Goal: Share content: Share content

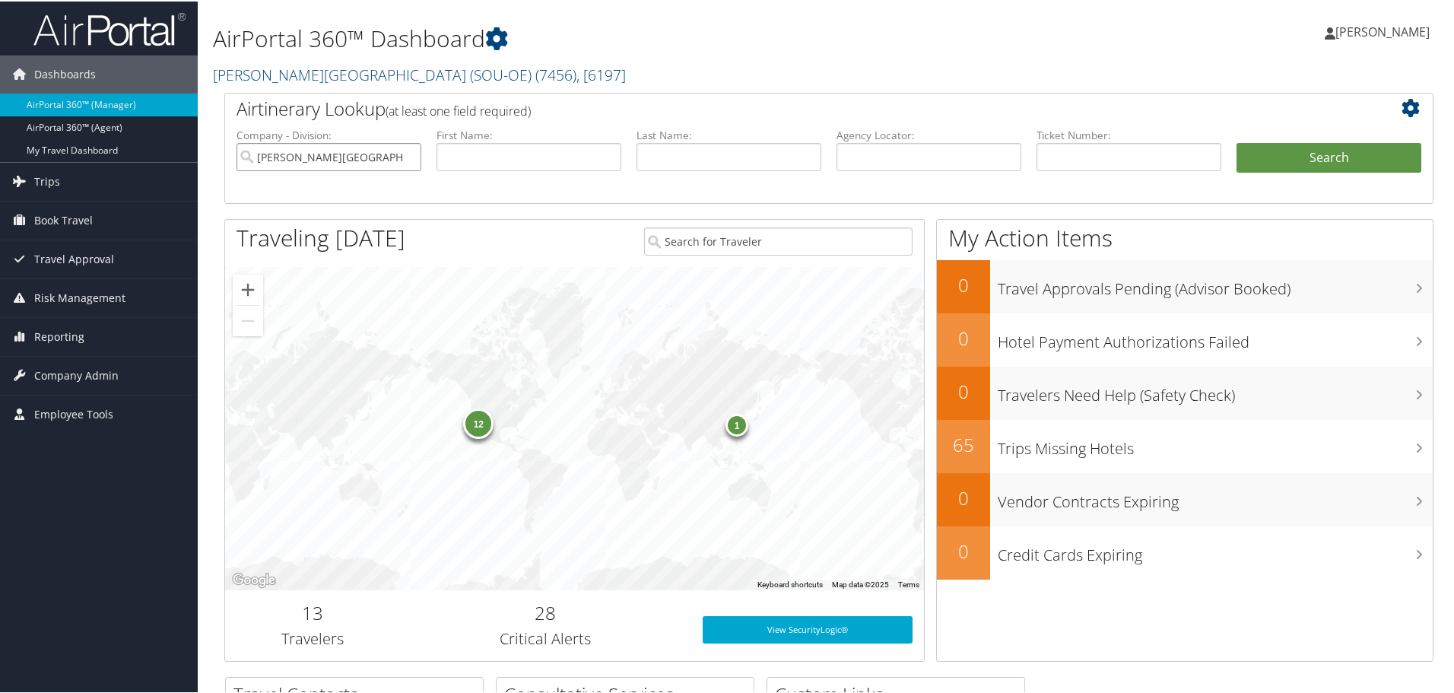
click at [406, 154] on input "[PERSON_NAME][GEOGRAPHIC_DATA] (SOU-OE)" at bounding box center [328, 155] width 185 height 28
click at [1058, 160] on input "text" at bounding box center [1128, 155] width 185 height 28
paste input "0067144433532"
type input "0067144433532"
click at [1270, 150] on button "Search" at bounding box center [1328, 156] width 185 height 30
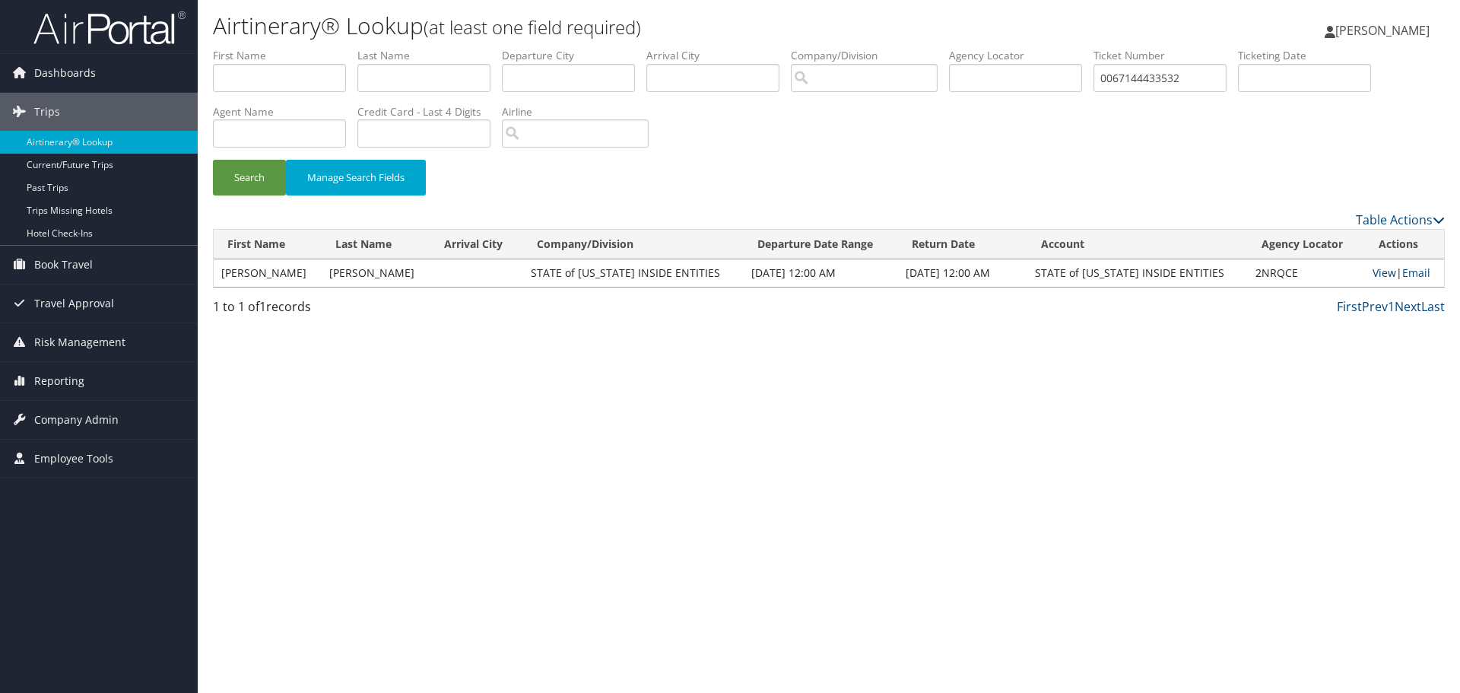
click at [1373, 272] on link "View" at bounding box center [1384, 272] width 24 height 14
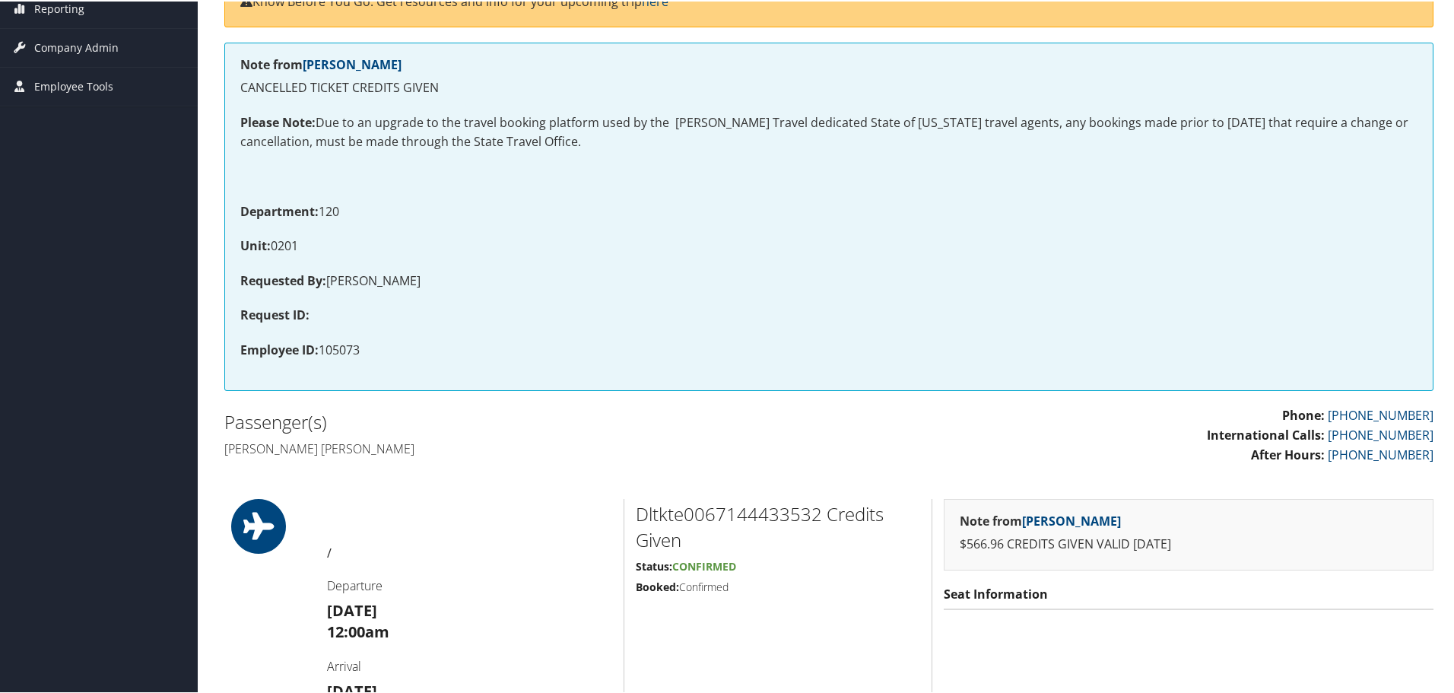
scroll to position [304, 0]
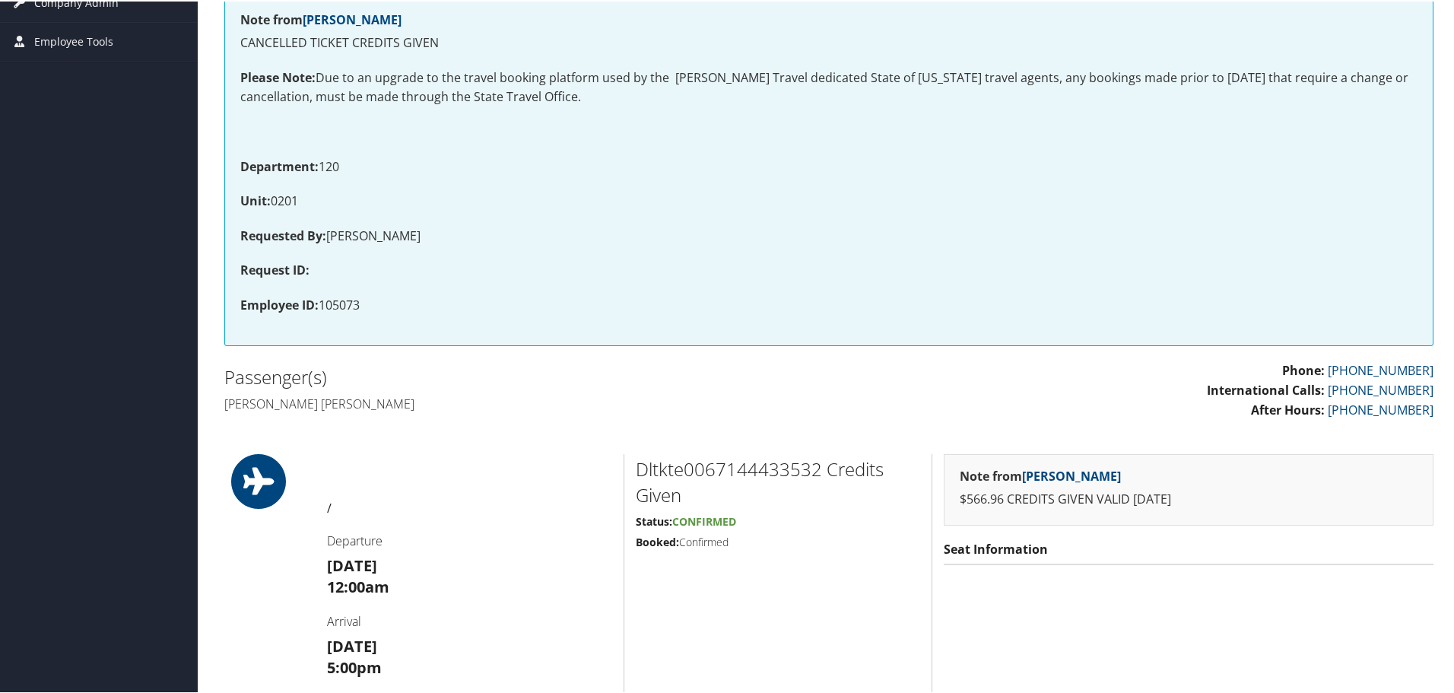
drag, startPoint x: 377, startPoint y: 298, endPoint x: 232, endPoint y: 163, distance: 198.0
click at [232, 163] on div "Note from Kelly Blair CANCELLED TICKET CREDITS GIVEN Please Note: Due to an upg…" at bounding box center [828, 170] width 1209 height 348
copy div "Department: 120 Unit: 0201 Requested By: DIANNE BOYD Request ID: Employee ID: 1…"
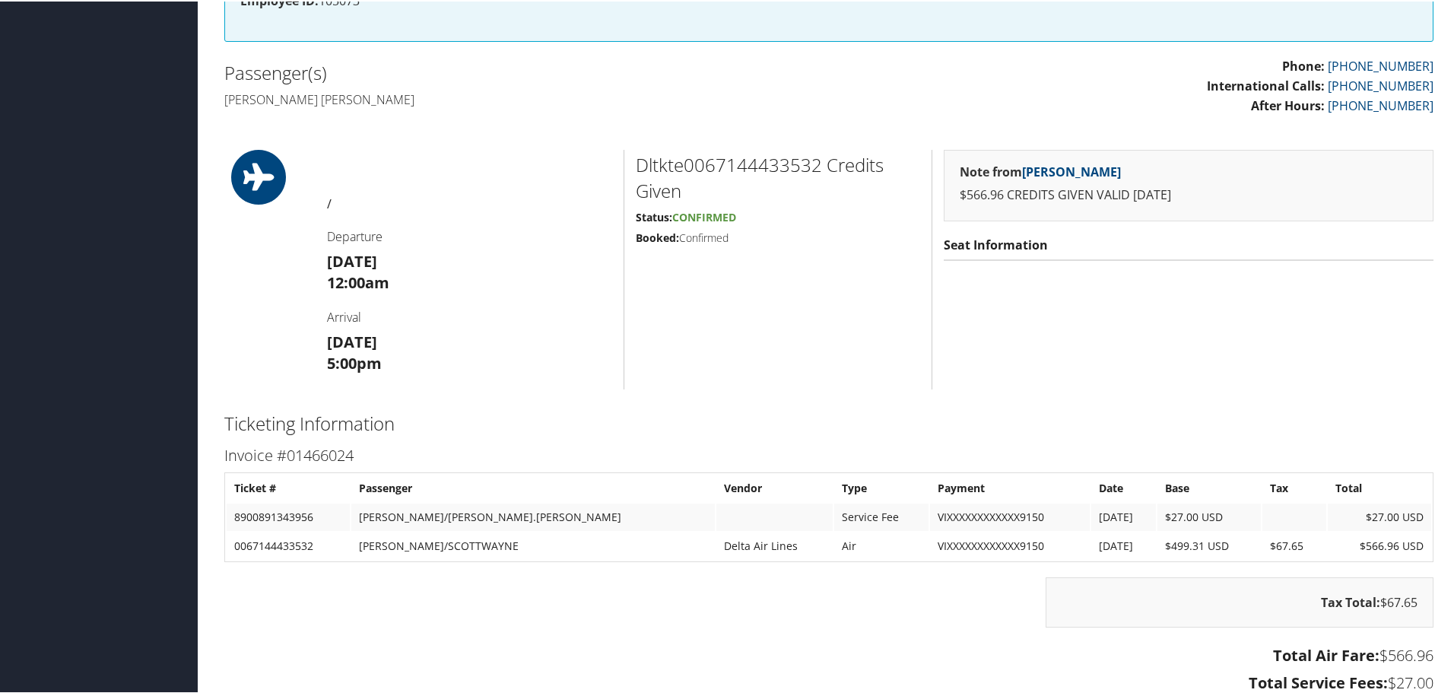
click at [524, 182] on h1 at bounding box center [469, 167] width 285 height 38
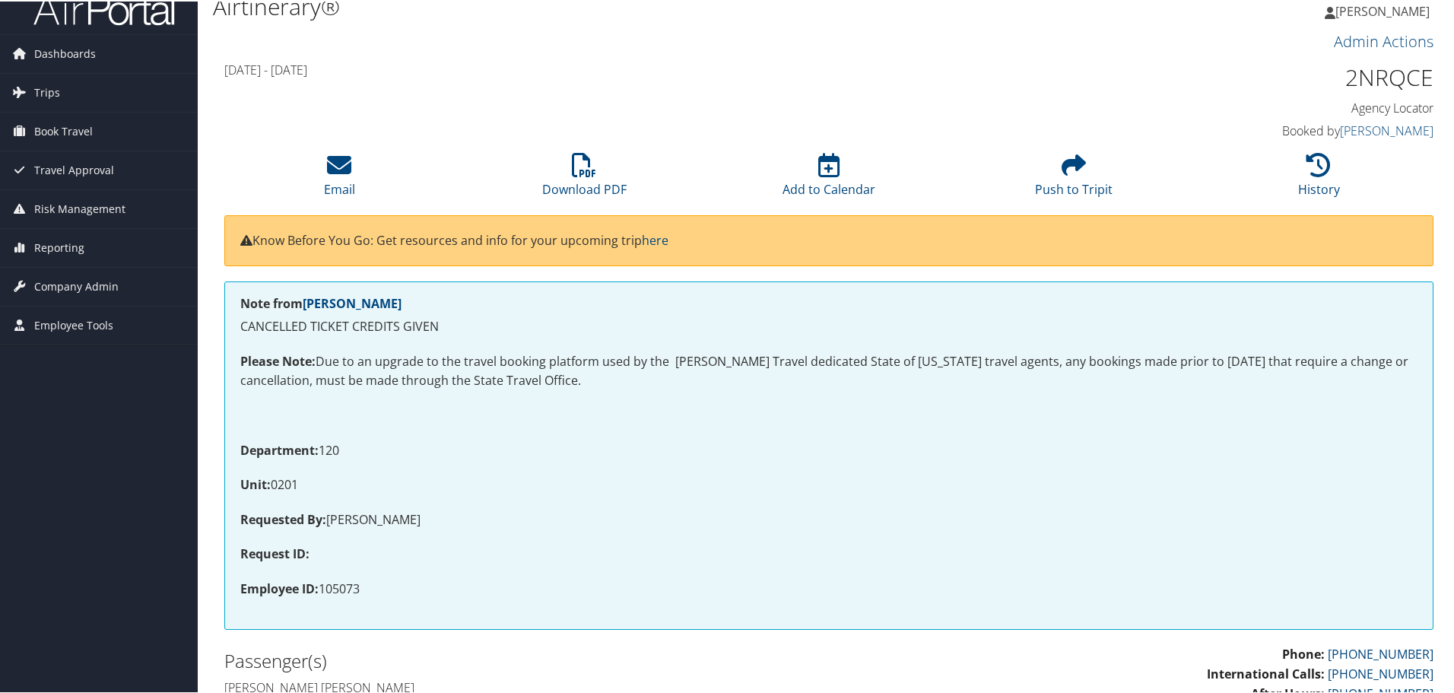
scroll to position [0, 0]
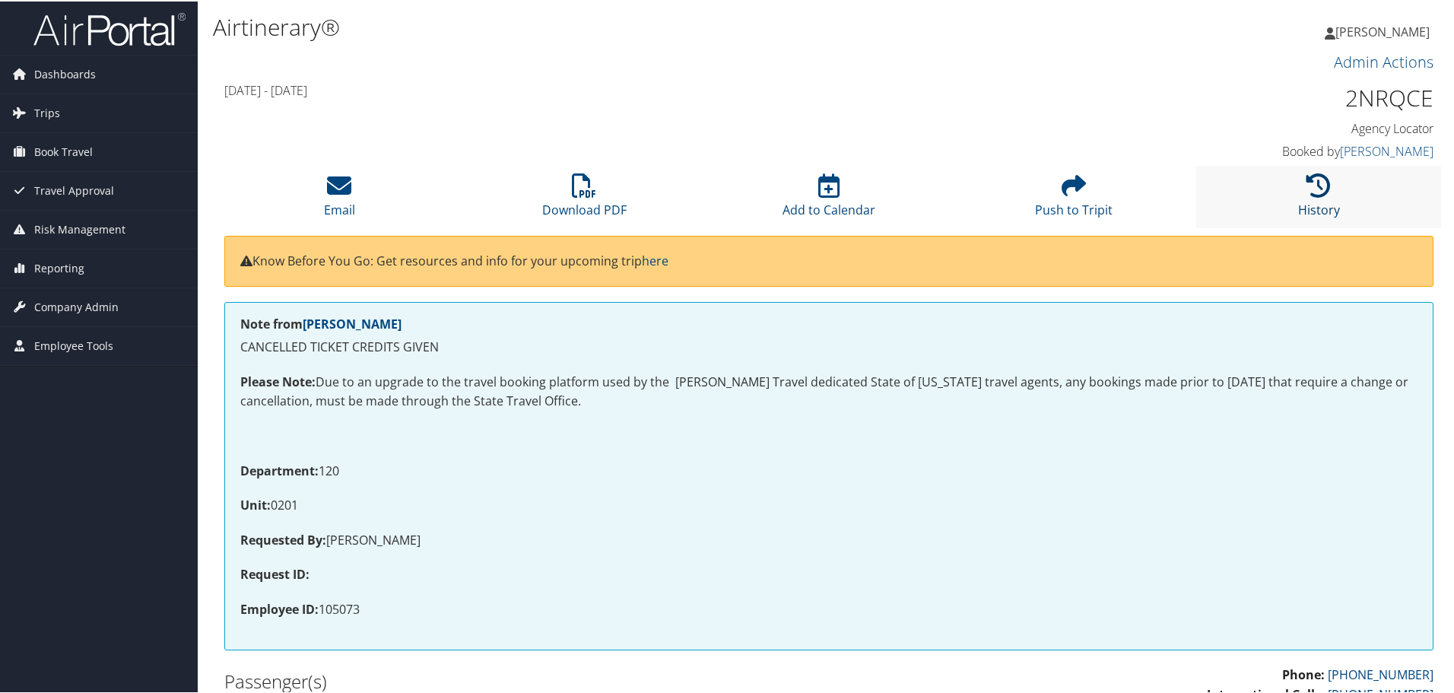
click at [1312, 191] on icon at bounding box center [1318, 184] width 24 height 24
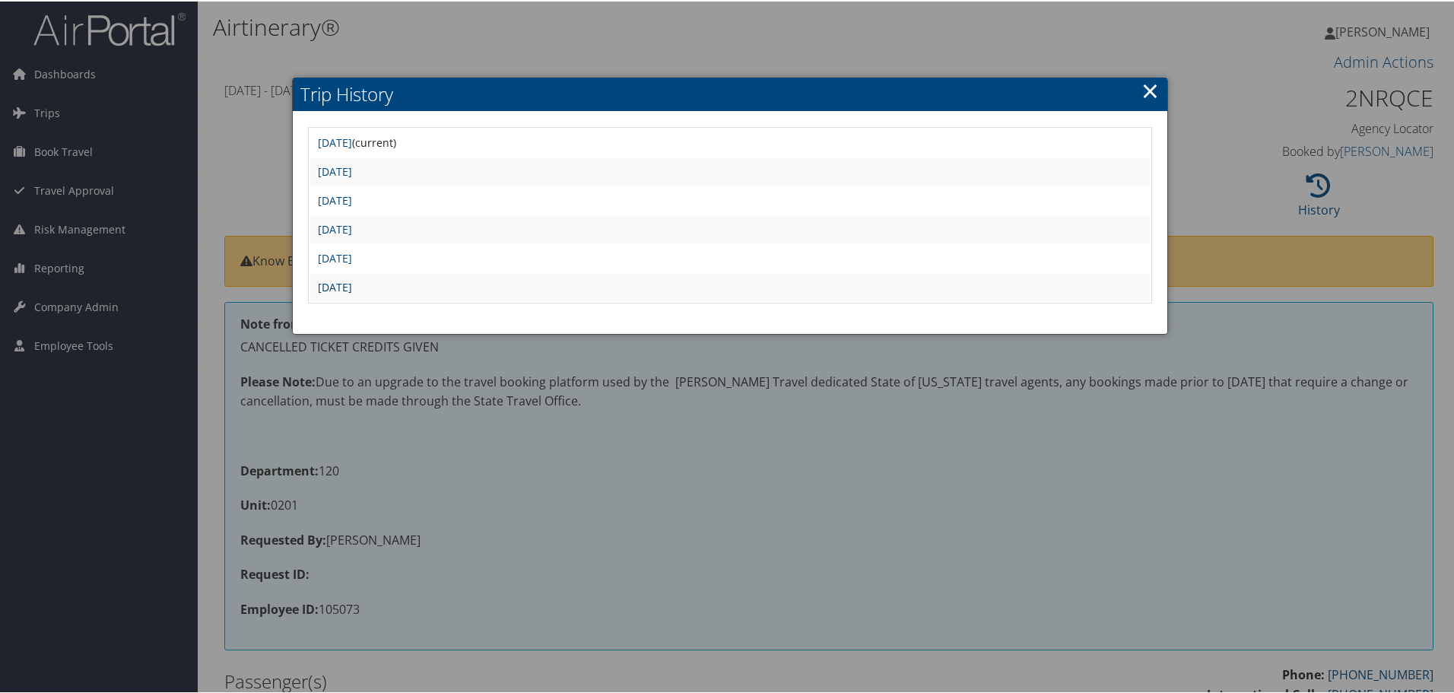
click at [352, 283] on link "Mon Oct 7 15:24:13 MDT 2024" at bounding box center [335, 285] width 34 height 14
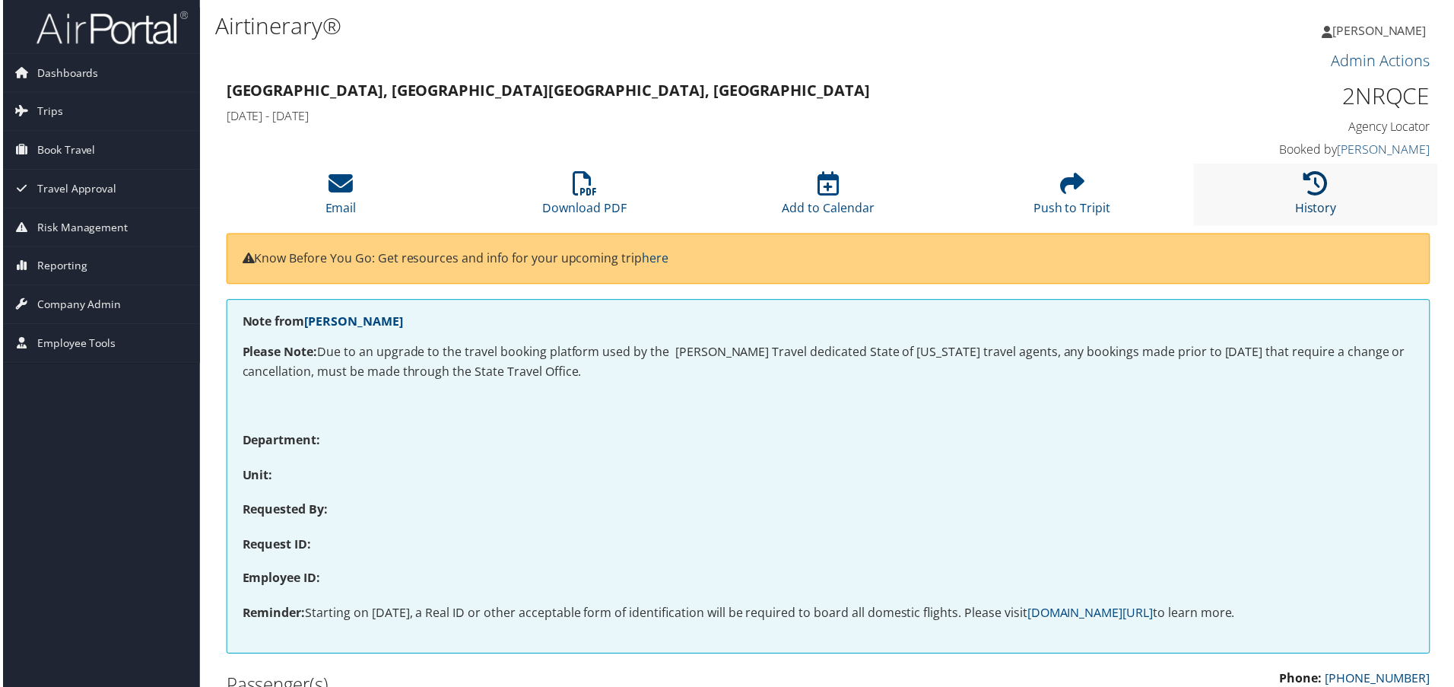
click at [1312, 183] on icon at bounding box center [1318, 184] width 24 height 24
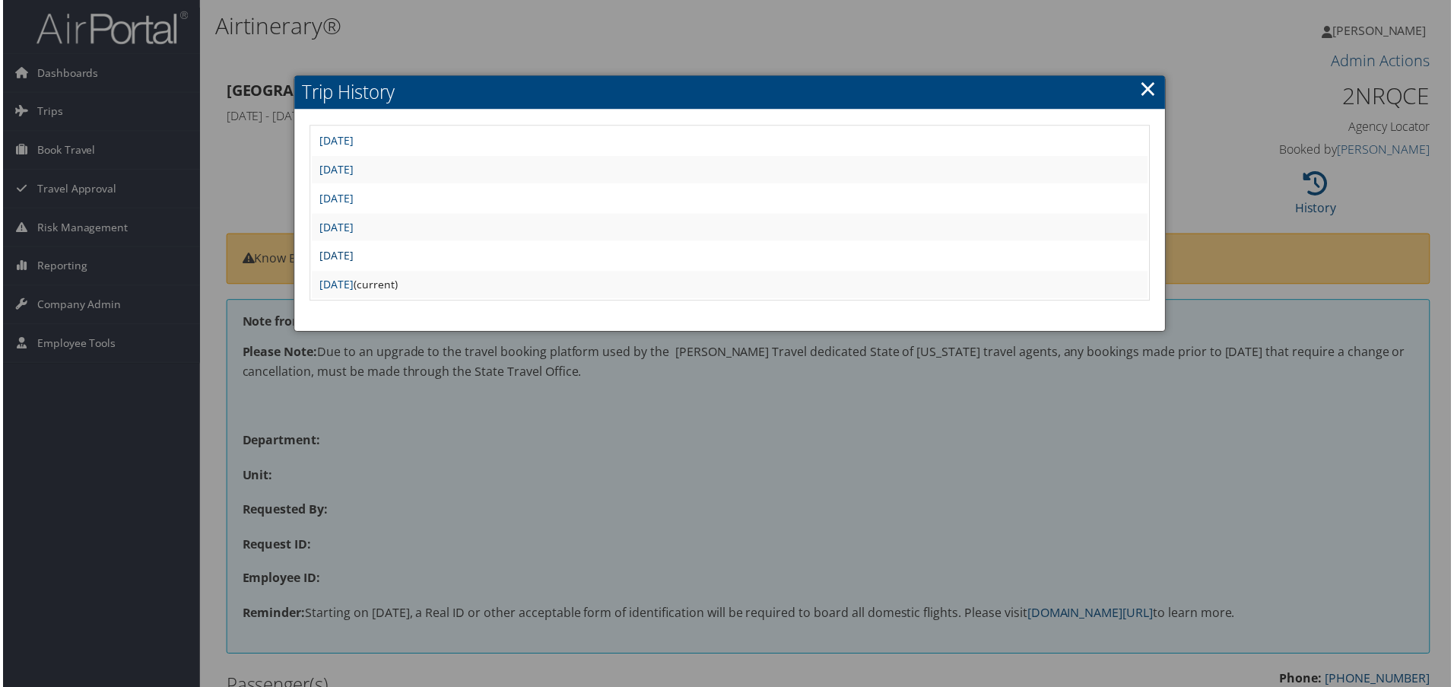
click at [328, 255] on link "Tue Oct 8 08:54:13 MDT 2024" at bounding box center [335, 256] width 34 height 14
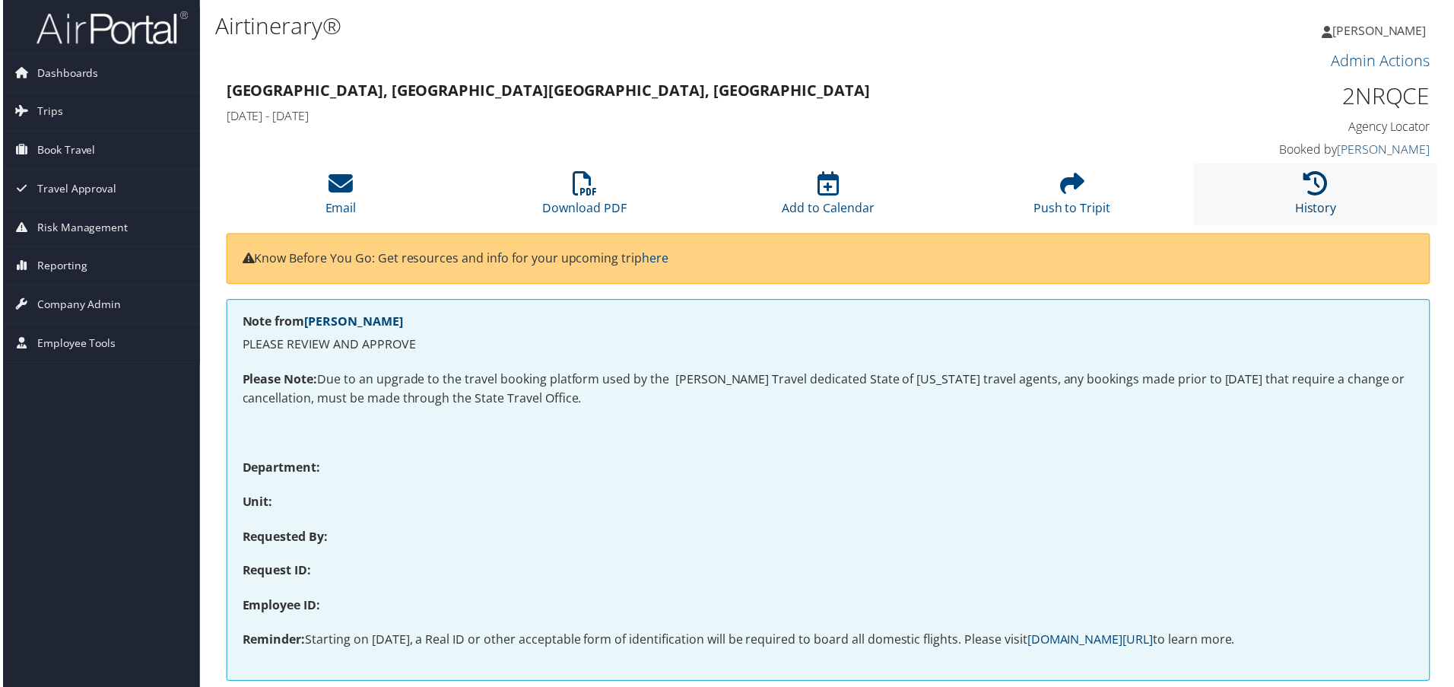
click at [1315, 186] on icon at bounding box center [1318, 184] width 24 height 24
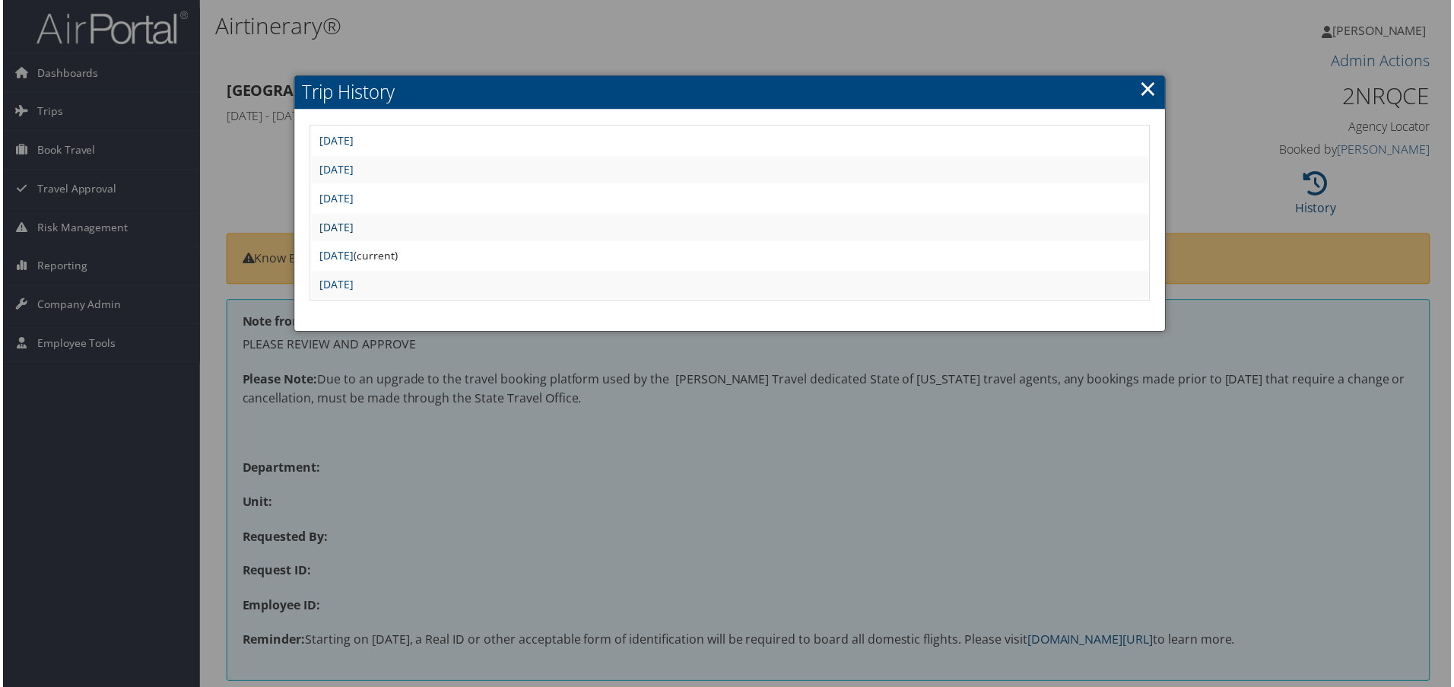
click at [352, 226] on link "Tue Oct 8 11:10:16 MDT 2024" at bounding box center [335, 227] width 34 height 14
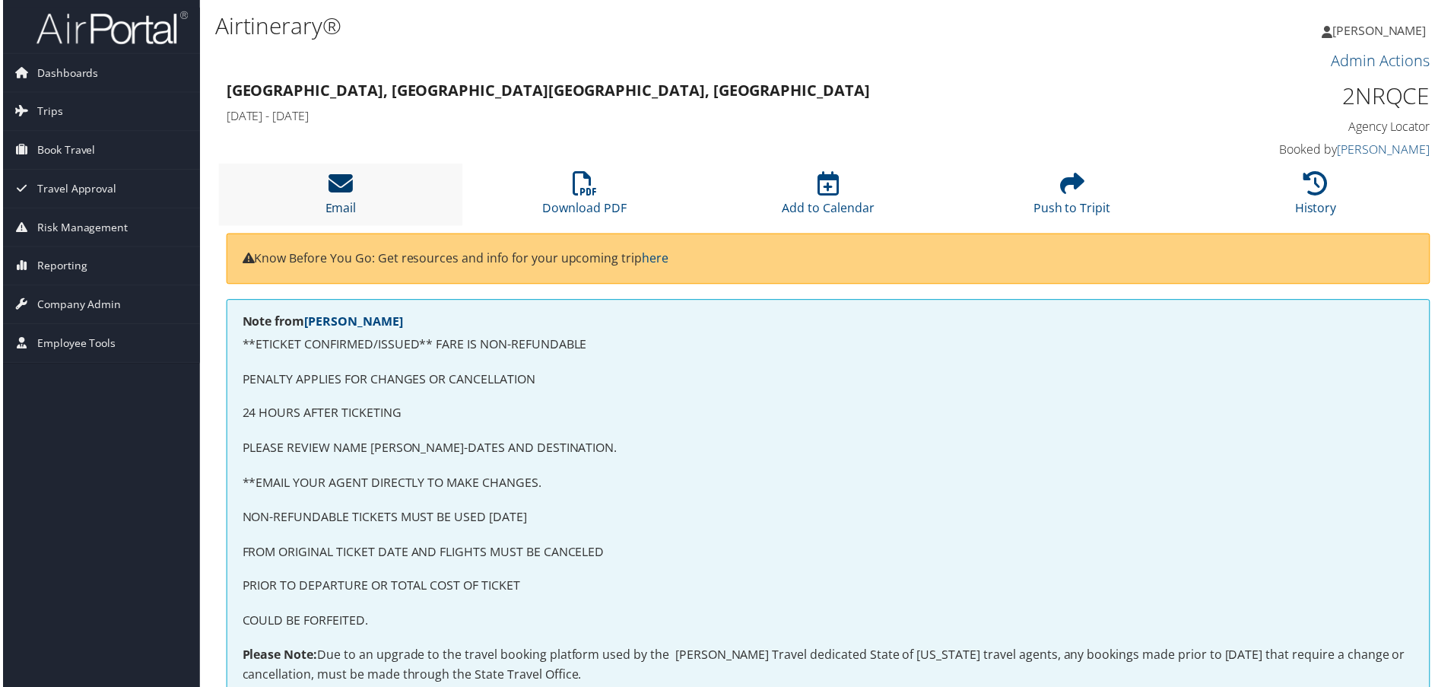
click at [338, 186] on icon at bounding box center [339, 184] width 24 height 24
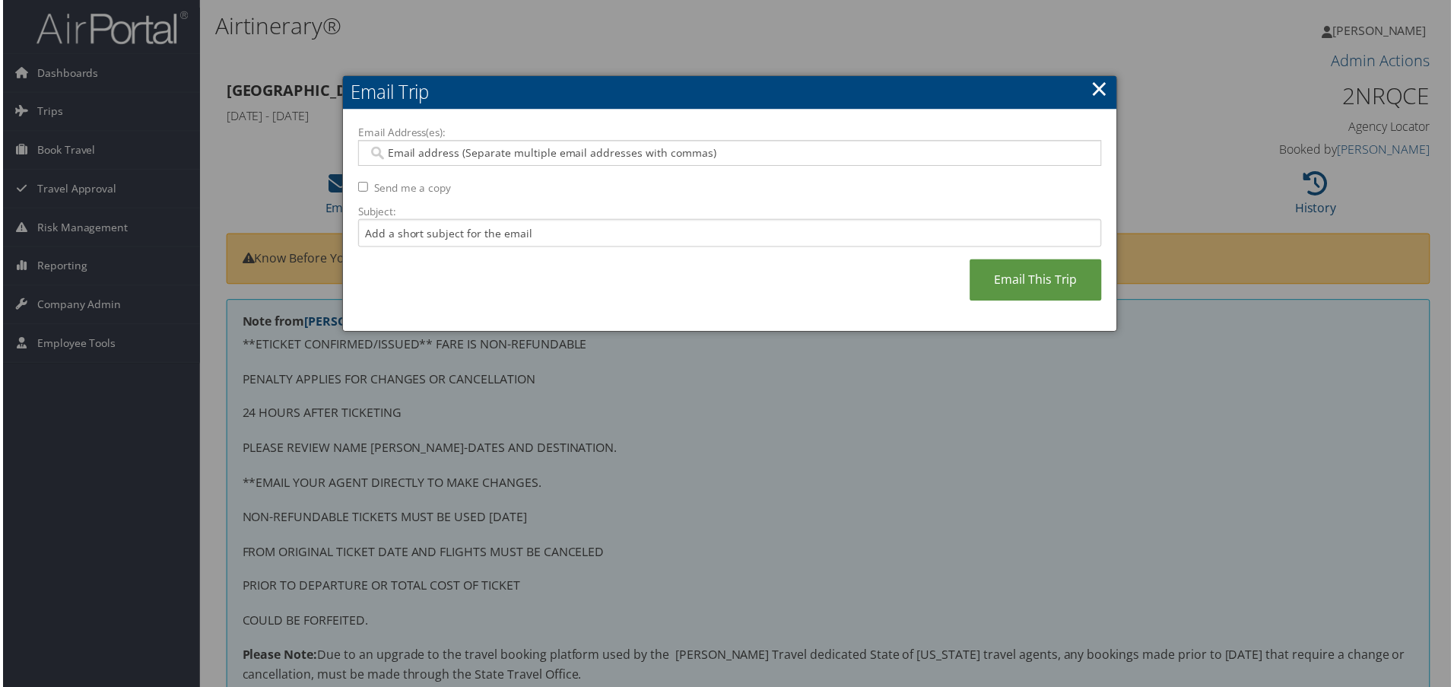
click at [427, 150] on input "Email Address(es):" at bounding box center [729, 153] width 726 height 15
paste input "[EMAIL_ADDRESS][US_STATE][DOMAIN_NAME]"
type input "[EMAIL_ADDRESS][US_STATE][DOMAIN_NAME]"
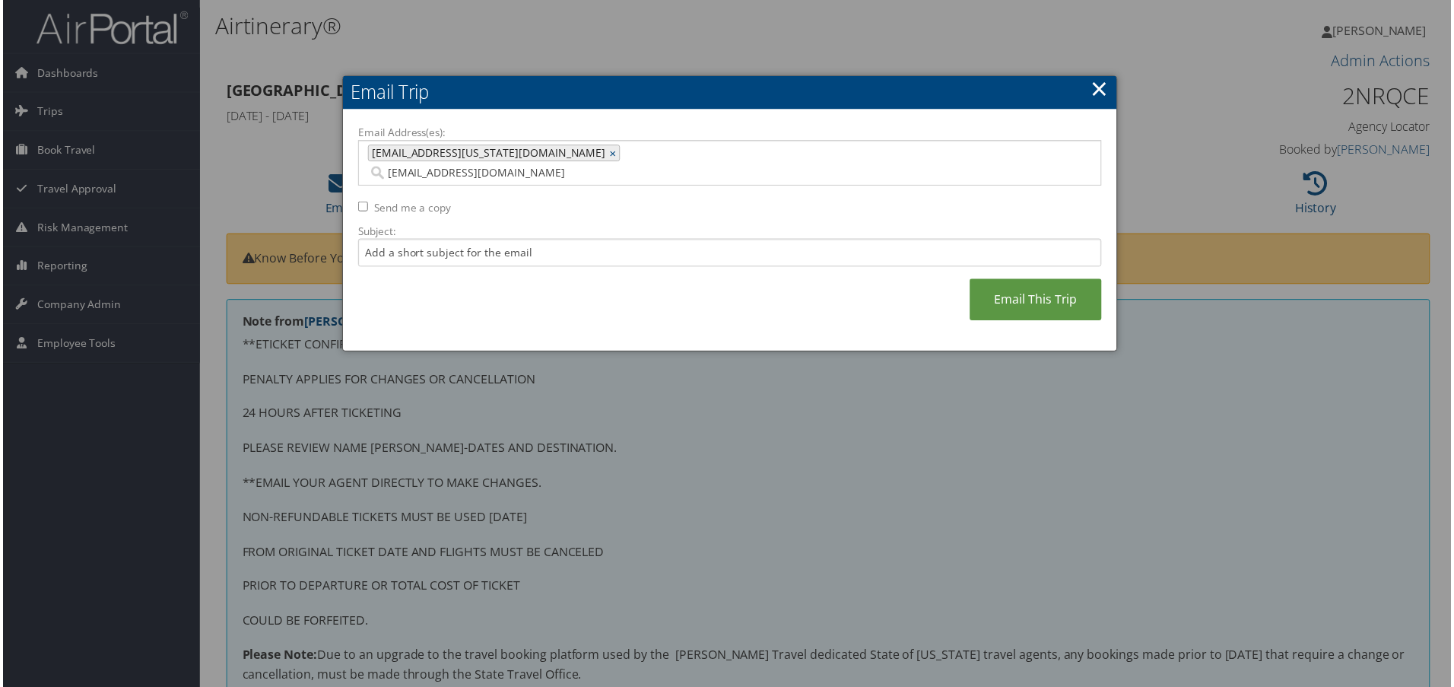
type input "[EMAIL_ADDRESS][DOMAIN_NAME]"
type input "[EMAIL_ADDRESS][US_STATE][DOMAIN_NAME], [DOMAIN_NAME][EMAIL_ADDRESS][DOMAIN_NAM…"
type input "[PERSON_NAME].bl"
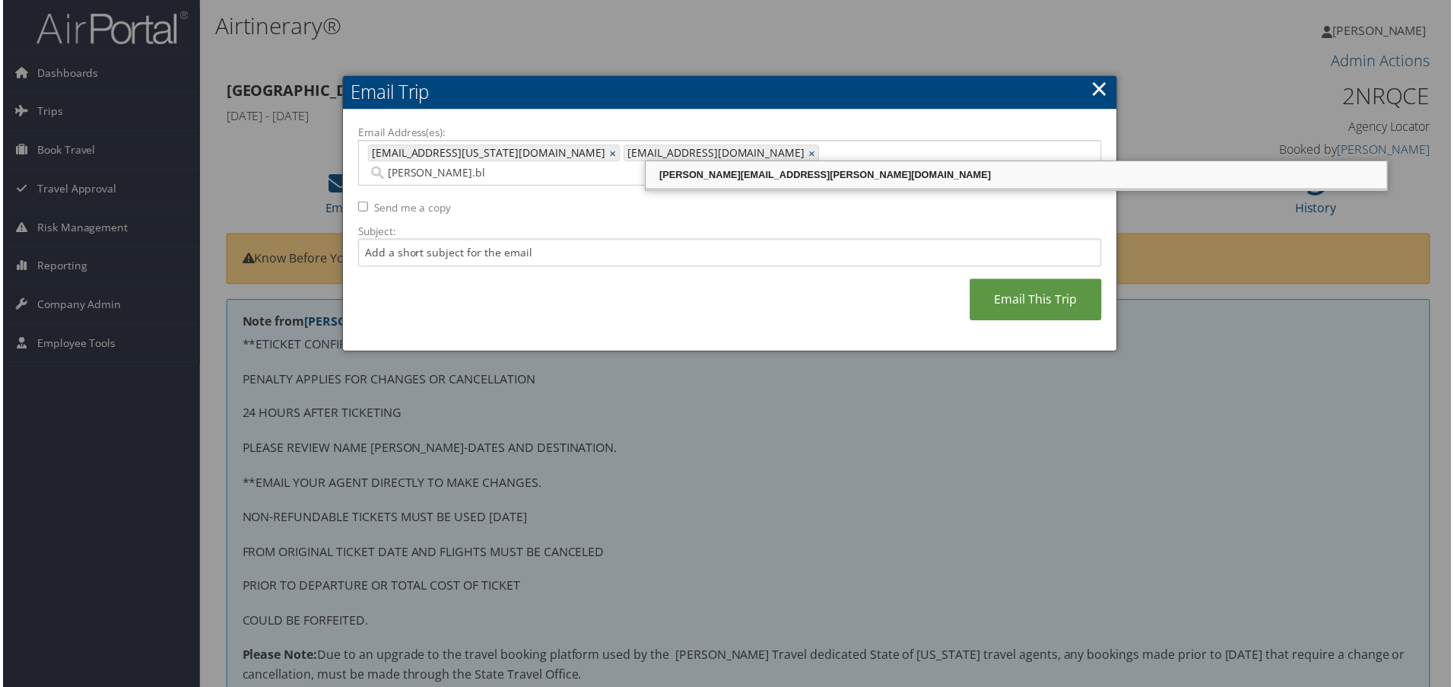
click at [698, 172] on div "[PERSON_NAME][EMAIL_ADDRESS][PERSON_NAME][DOMAIN_NAME]" at bounding box center [1018, 175] width 740 height 15
type input "[EMAIL_ADDRESS][US_STATE][DOMAIN_NAME], [DOMAIN_NAME][EMAIL_ADDRESS][DOMAIN_NAM…"
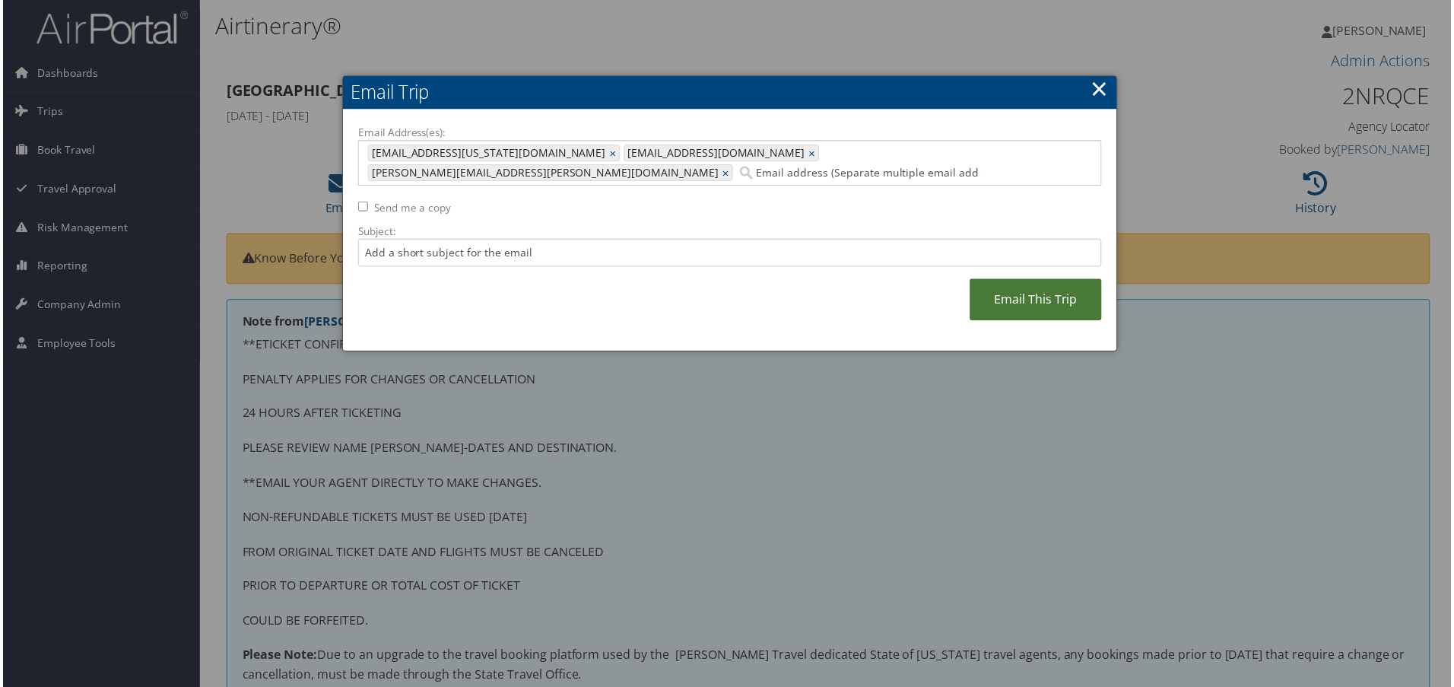
click at [1013, 281] on link "Email This Trip" at bounding box center [1037, 301] width 132 height 42
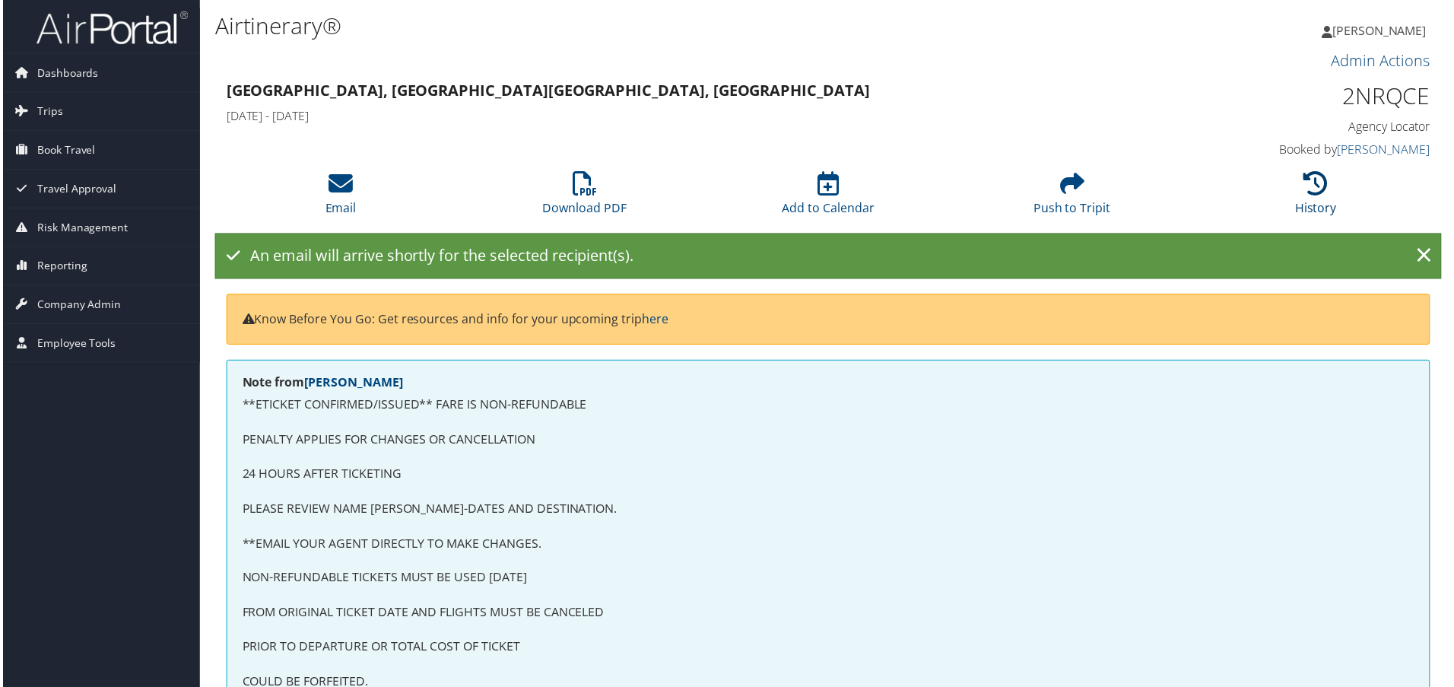
drag, startPoint x: 1308, startPoint y: 184, endPoint x: 1204, endPoint y: 181, distance: 103.4
click at [1308, 184] on icon at bounding box center [1318, 184] width 24 height 24
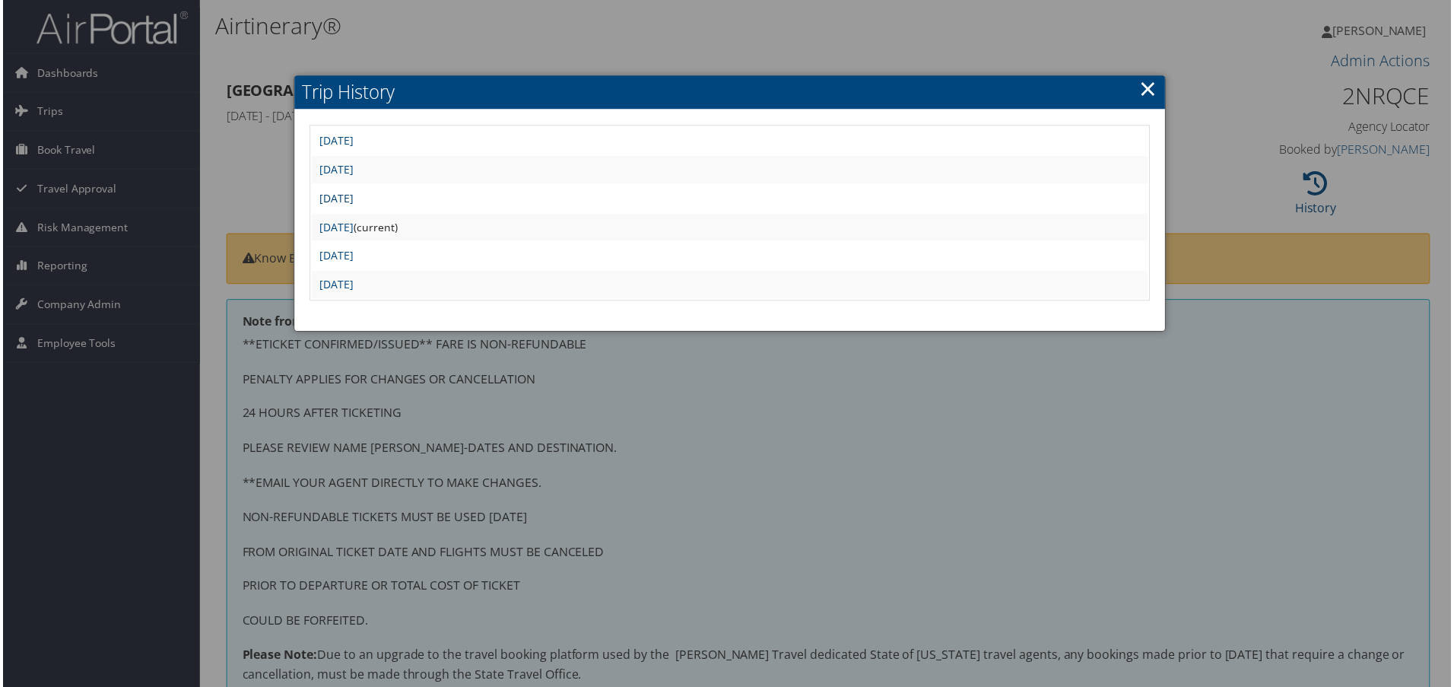
click at [352, 198] on link "Tue Oct 8 11:16:43 MDT 2024" at bounding box center [335, 199] width 34 height 14
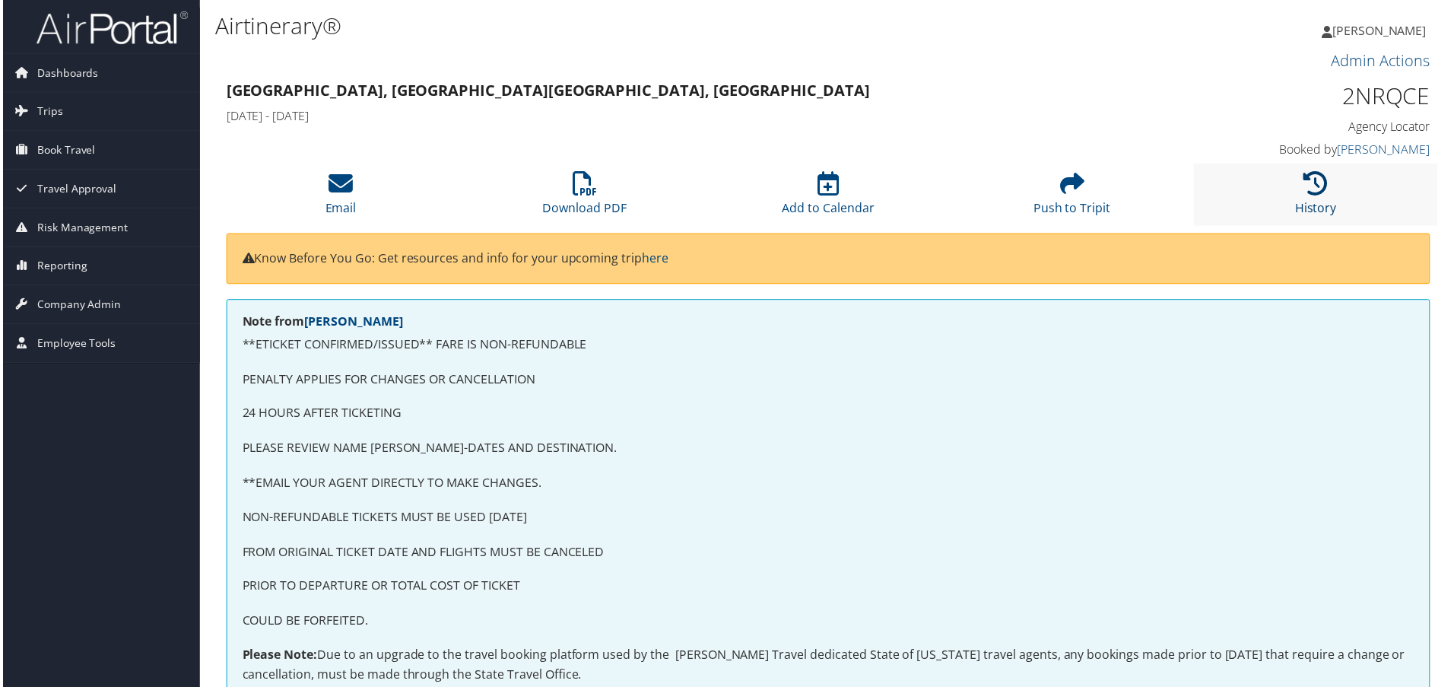
click at [1314, 189] on icon at bounding box center [1318, 184] width 24 height 24
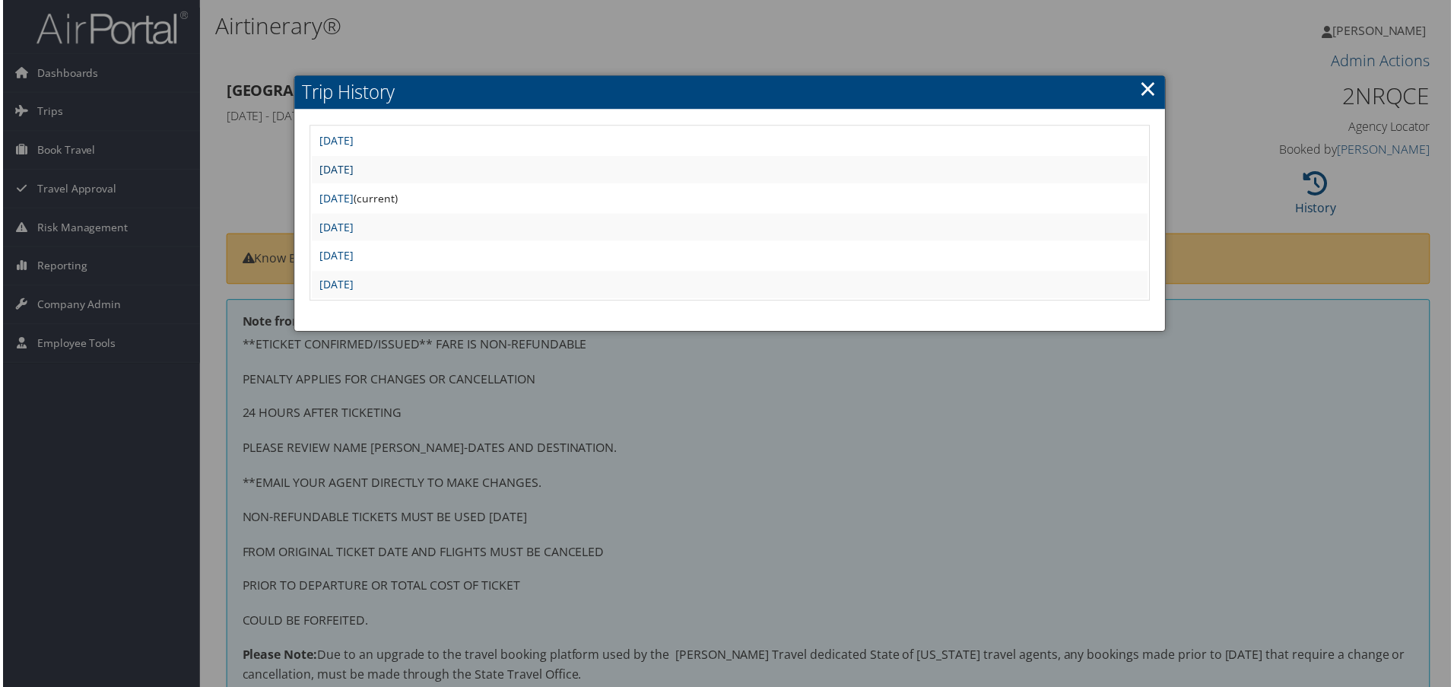
click at [352, 167] on link "[DATE]" at bounding box center [335, 170] width 34 height 14
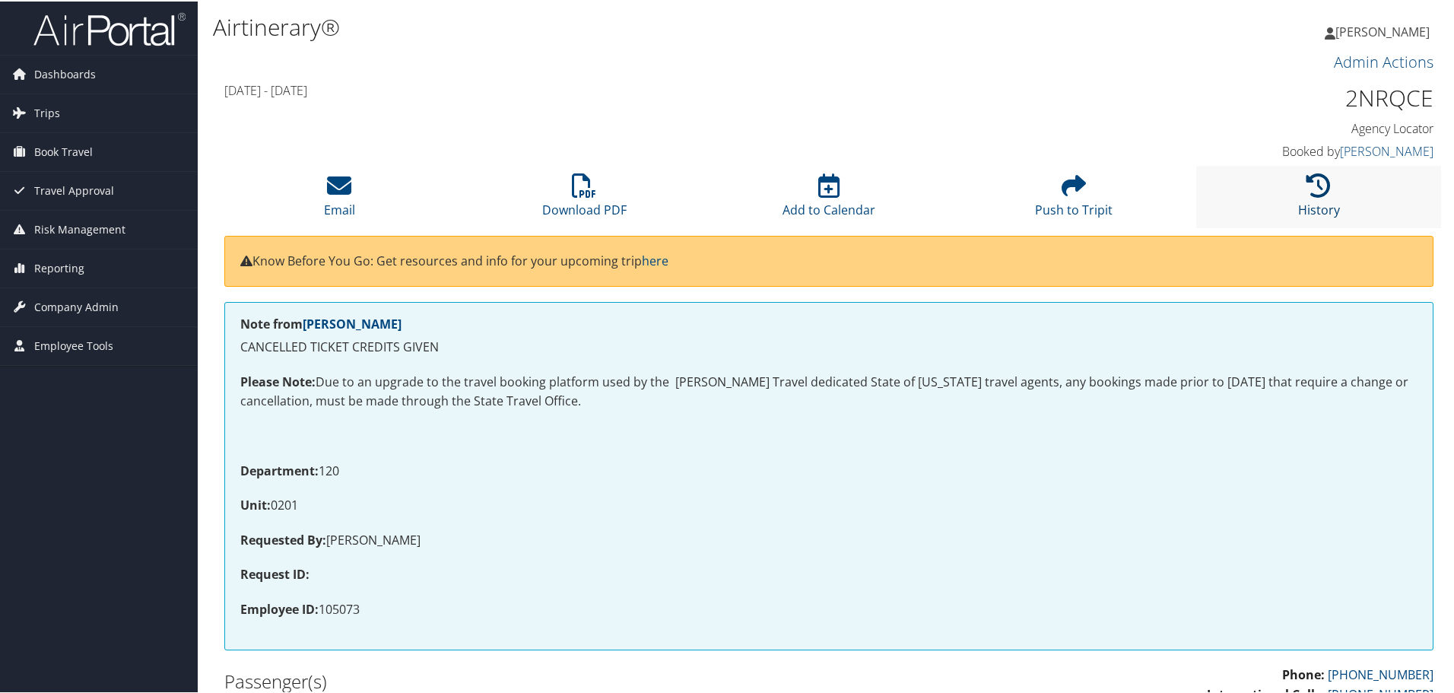
click at [1314, 182] on icon at bounding box center [1318, 184] width 24 height 24
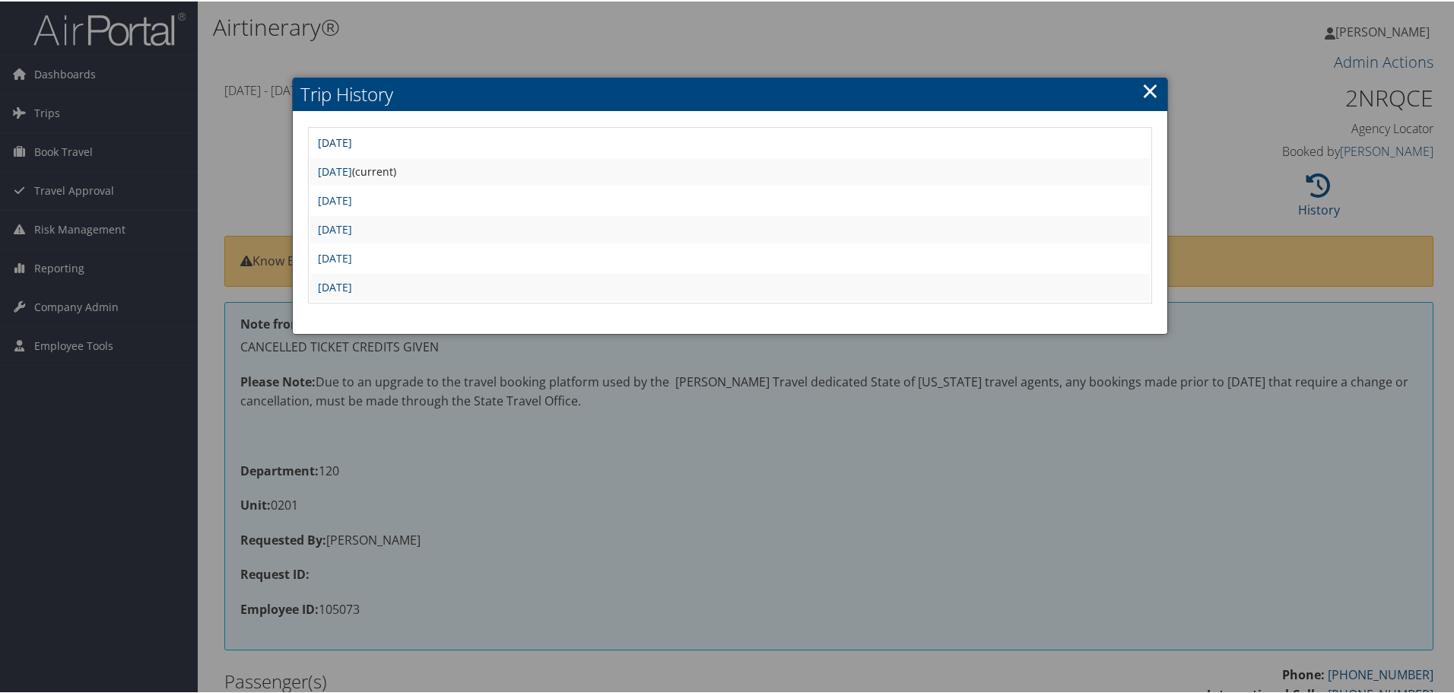
click at [352, 140] on link "Wed Oct 23 11:16:35 MDT 2024" at bounding box center [335, 141] width 34 height 14
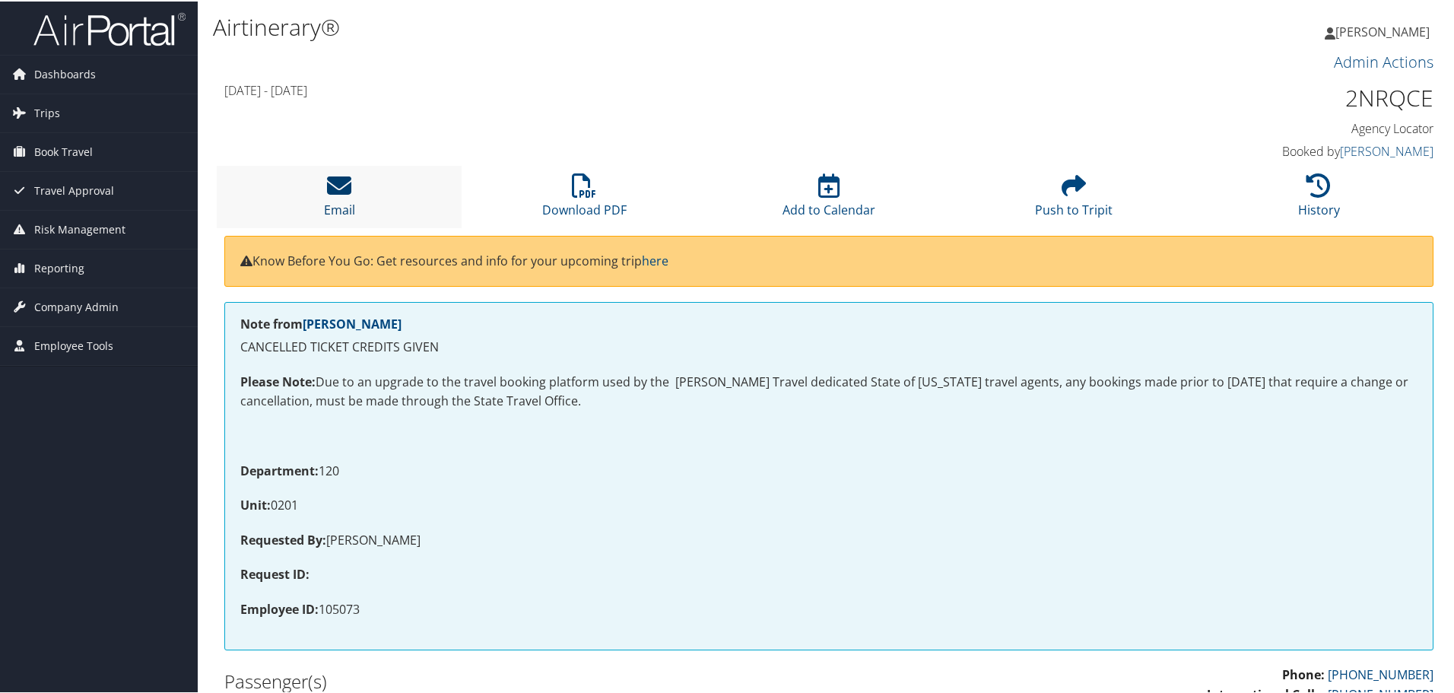
click at [330, 178] on icon at bounding box center [339, 184] width 24 height 24
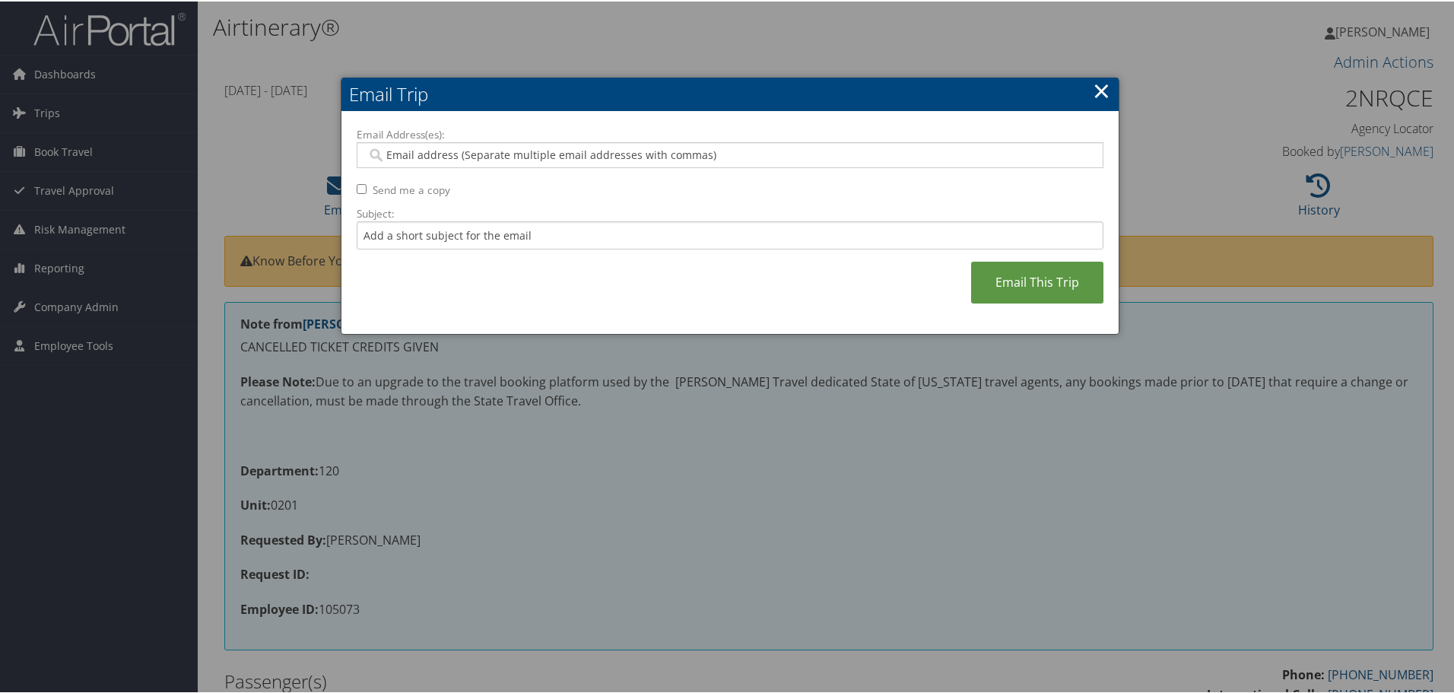
click at [452, 149] on input "Email Address(es):" at bounding box center [729, 153] width 726 height 15
paste input "[EMAIL_ADDRESS][US_STATE][DOMAIN_NAME]"
type input "[EMAIL_ADDRESS][US_STATE][DOMAIN_NAME]"
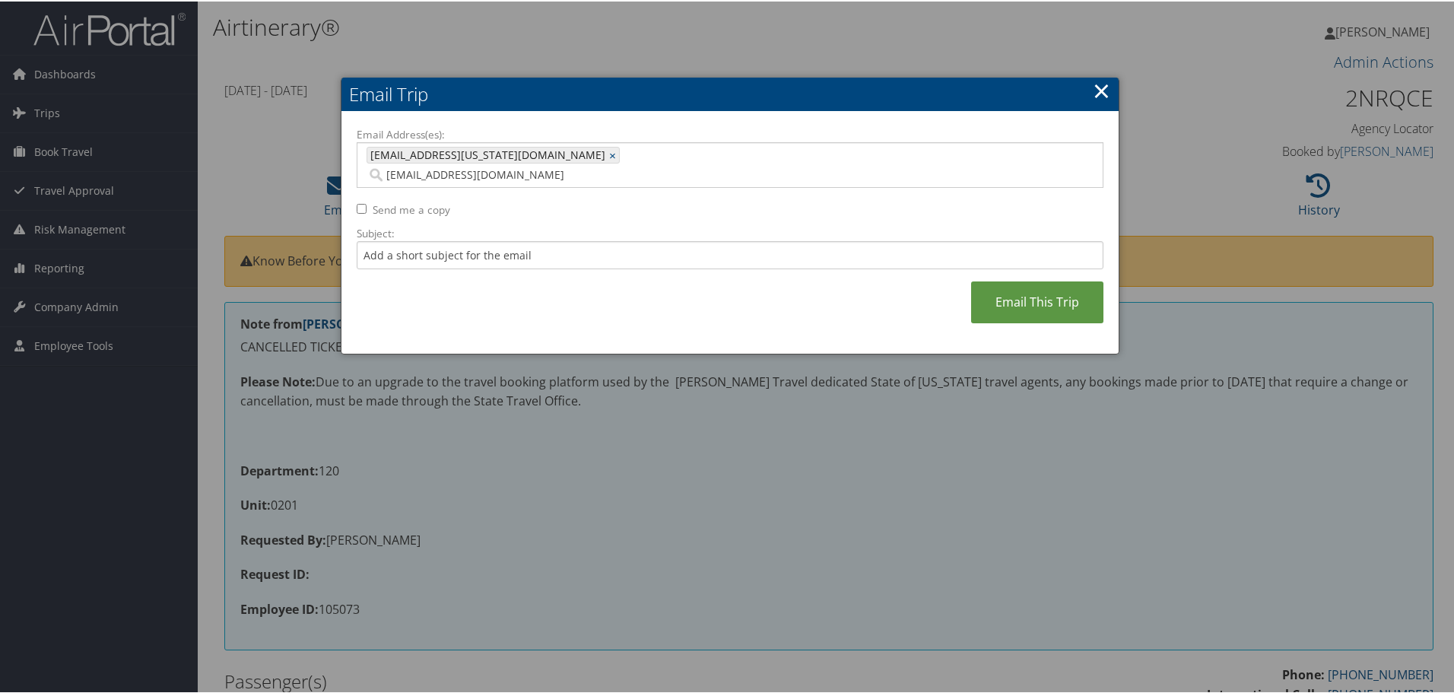
type input "[EMAIL_ADDRESS][DOMAIN_NAME]"
type input "[EMAIL_ADDRESS][US_STATE][DOMAIN_NAME], [DOMAIN_NAME][EMAIL_ADDRESS][DOMAIN_NAM…"
type input "[PERSON_NAME].bl"
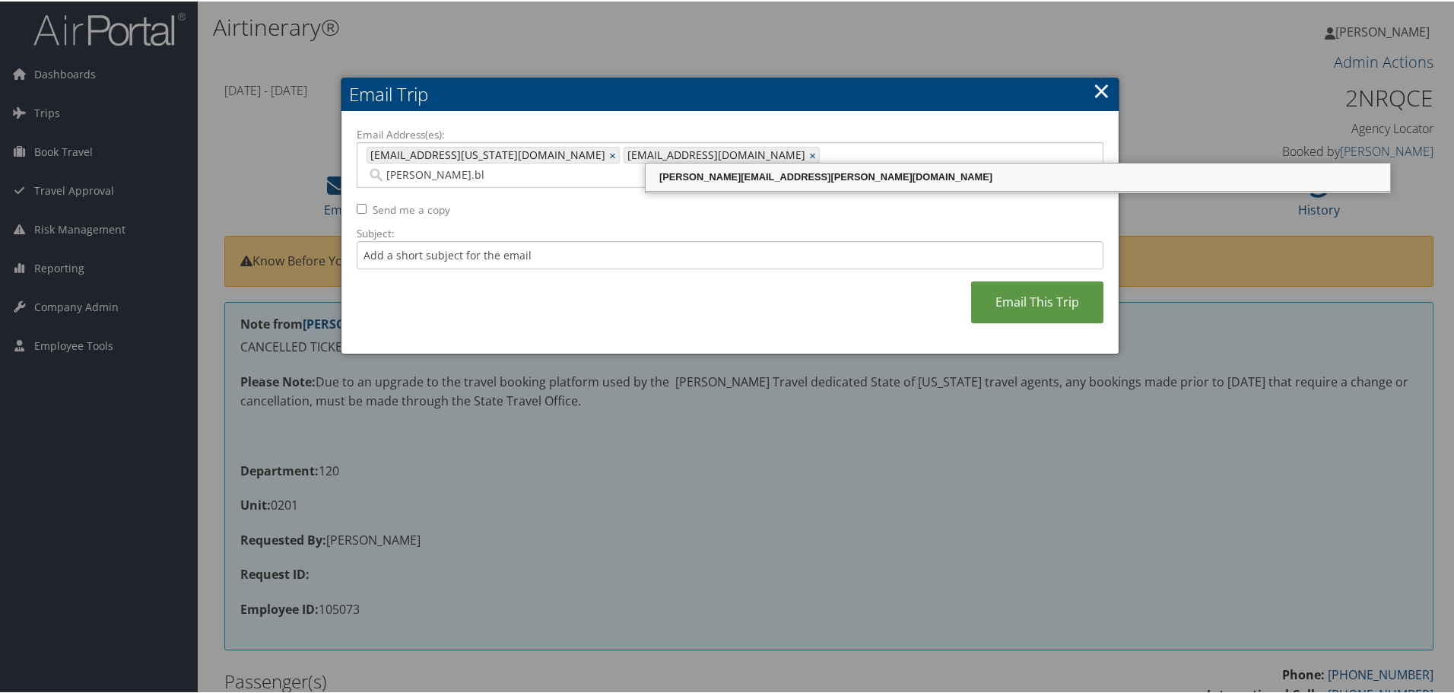
click at [691, 178] on div "[PERSON_NAME][EMAIL_ADDRESS][PERSON_NAME][DOMAIN_NAME]" at bounding box center [1018, 175] width 740 height 15
type input "[EMAIL_ADDRESS][US_STATE][DOMAIN_NAME], [DOMAIN_NAME][EMAIL_ADDRESS][DOMAIN_NAM…"
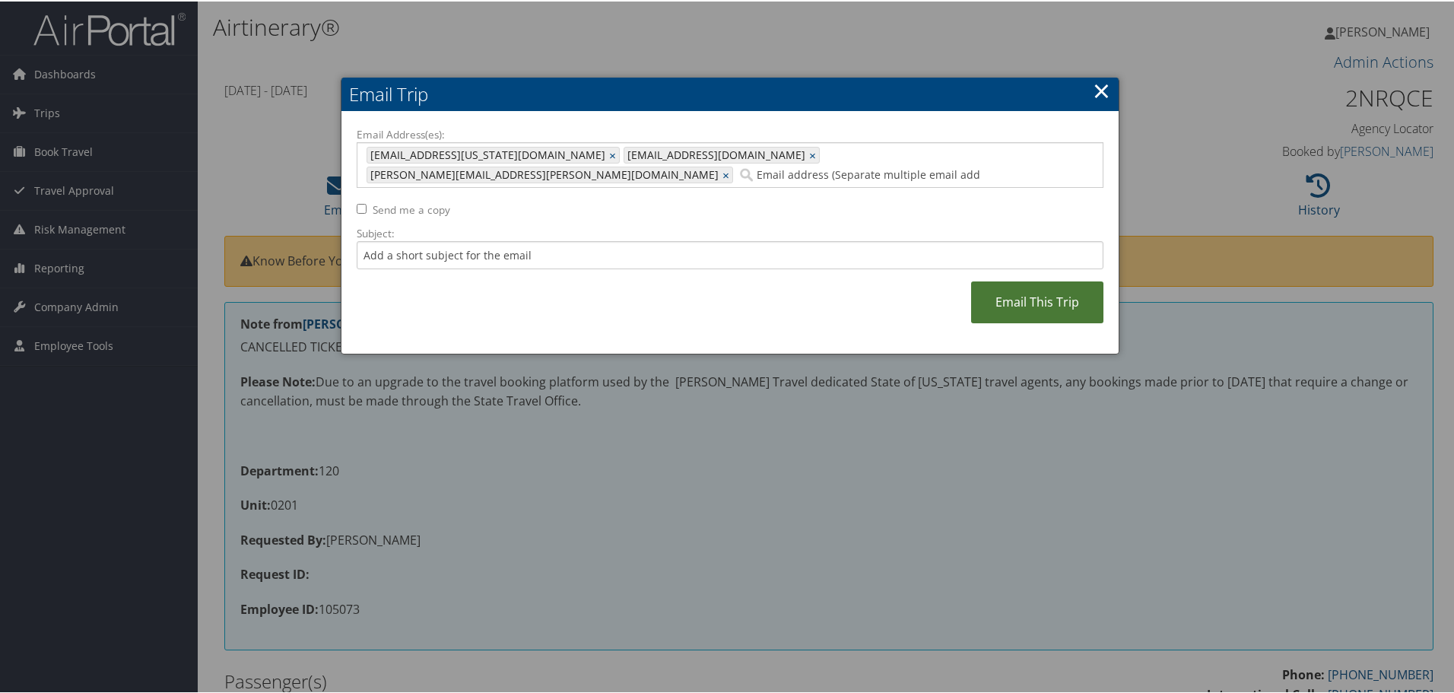
click at [1019, 283] on link "Email This Trip" at bounding box center [1037, 301] width 132 height 42
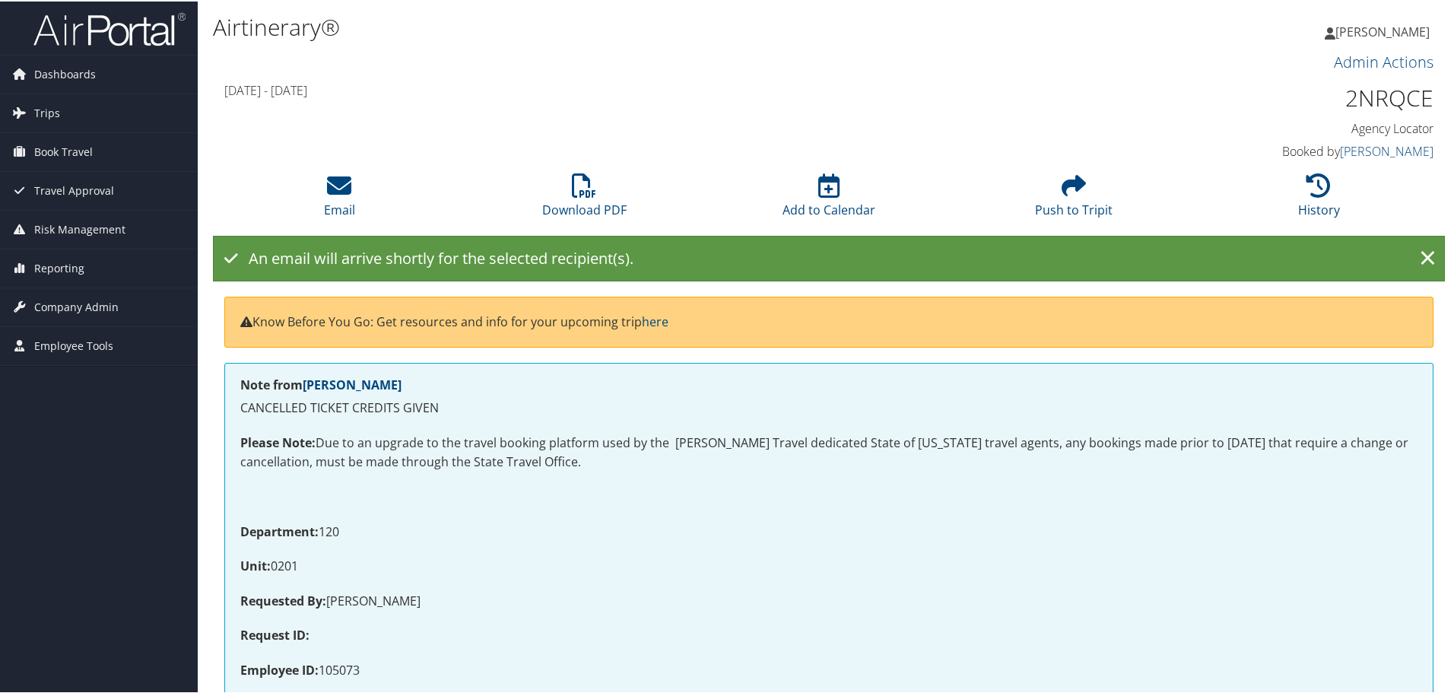
click at [1362, 27] on span "[PERSON_NAME]" at bounding box center [1382, 30] width 94 height 17
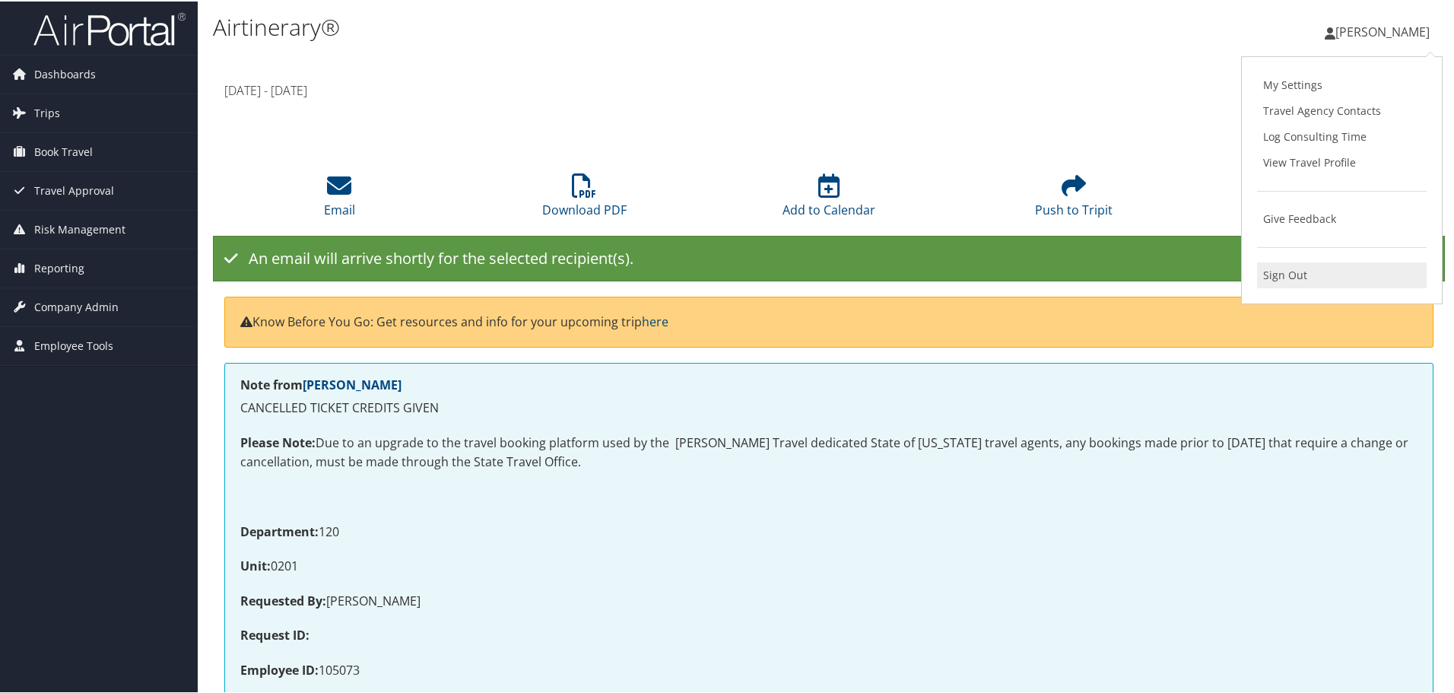
click at [1273, 277] on link "Sign Out" at bounding box center [1342, 274] width 170 height 26
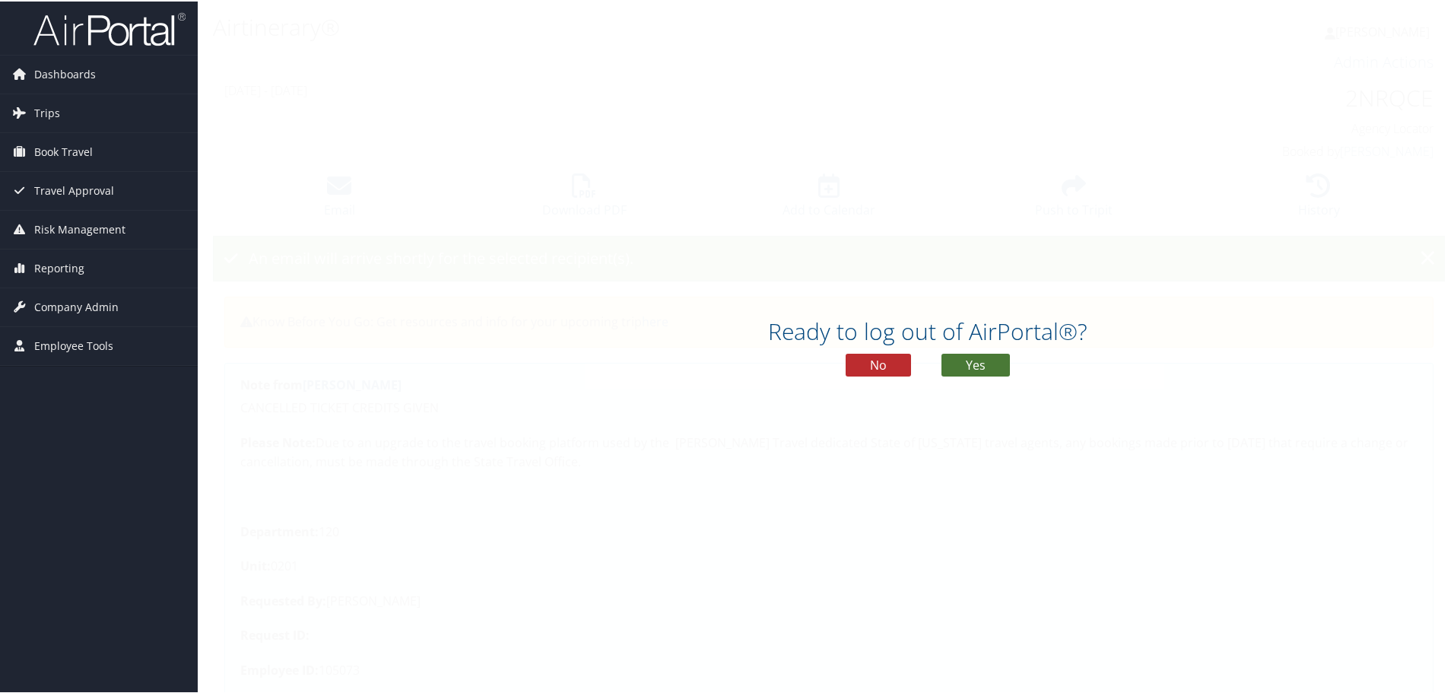
click at [991, 358] on button "Yes" at bounding box center [975, 363] width 68 height 23
